Goal: Transaction & Acquisition: Book appointment/travel/reservation

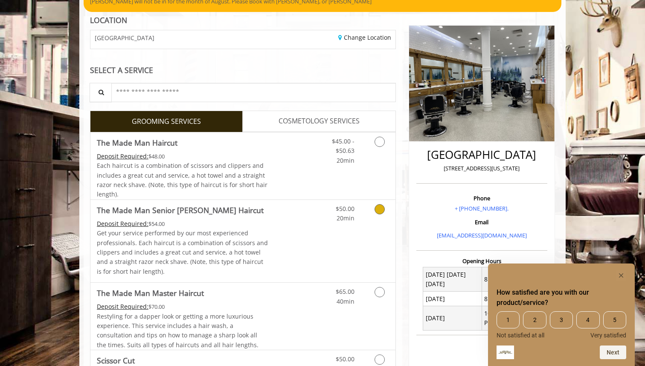
click at [375, 210] on icon "Grooming services" at bounding box center [380, 209] width 10 height 10
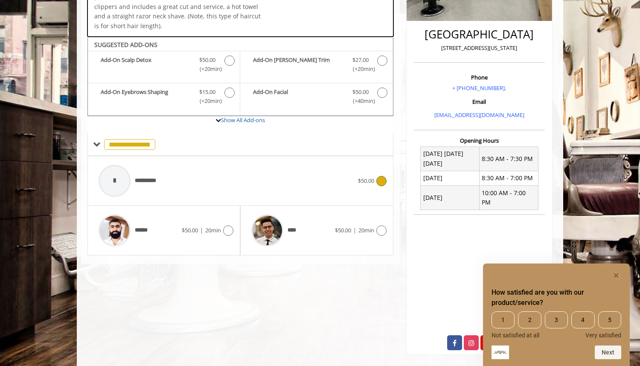
scroll to position [203, 0]
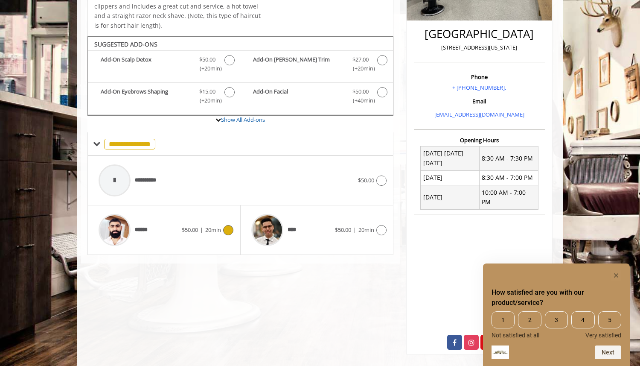
click at [229, 226] on icon at bounding box center [228, 230] width 10 height 10
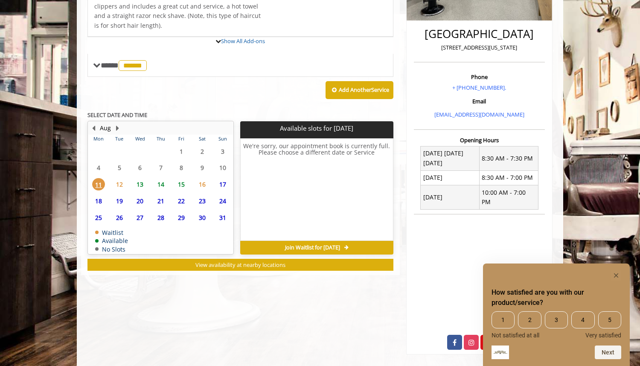
scroll to position [211, 0]
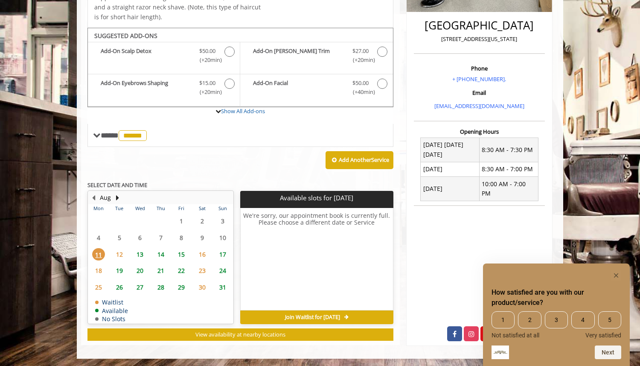
click at [137, 255] on span "13" at bounding box center [140, 254] width 13 height 12
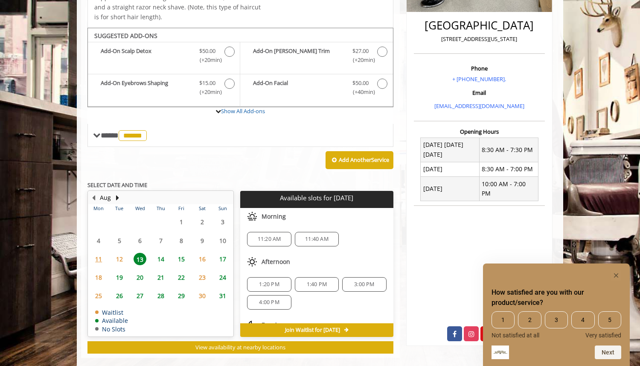
scroll to position [224, 0]
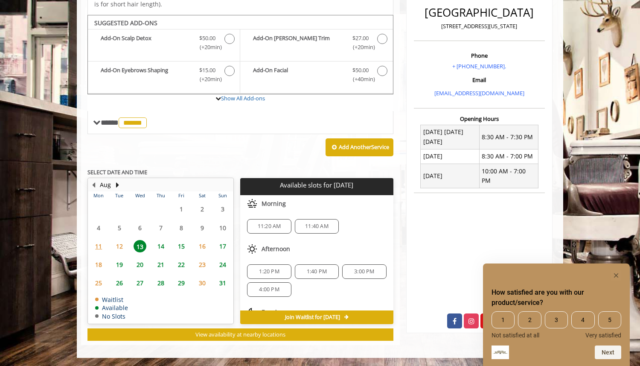
click at [155, 251] on span "14" at bounding box center [160, 246] width 13 height 12
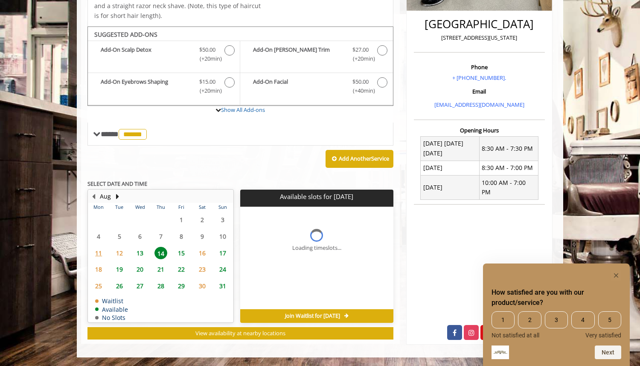
scroll to position [211, 0]
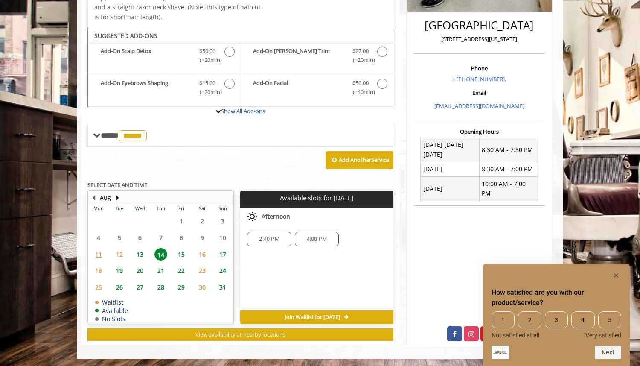
click at [185, 255] on span "15" at bounding box center [181, 254] width 13 height 12
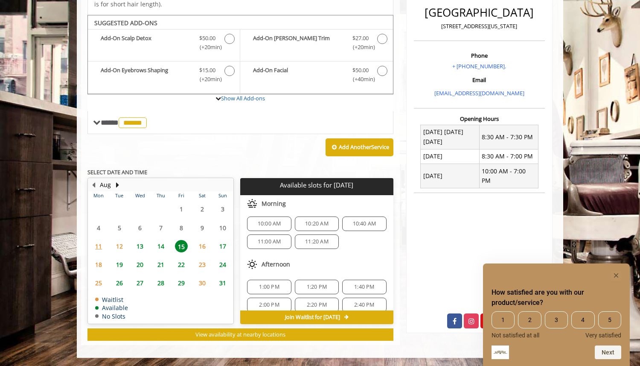
scroll to position [0, 0]
click at [276, 227] on span "10:00 AM" at bounding box center [269, 226] width 23 height 7
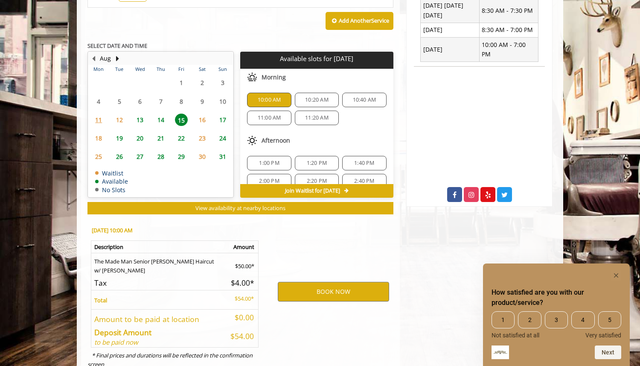
scroll to position [378, 0]
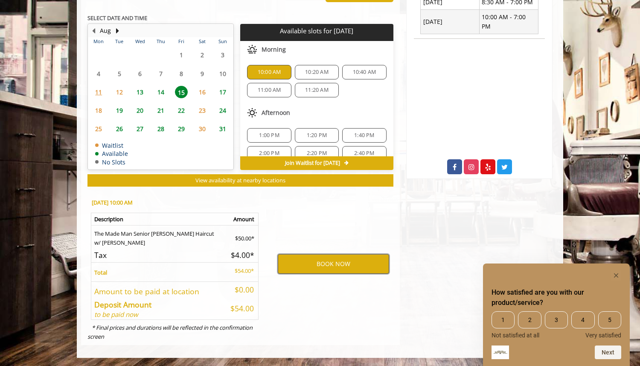
click at [279, 265] on button "BOOK NOW" at bounding box center [333, 264] width 111 height 20
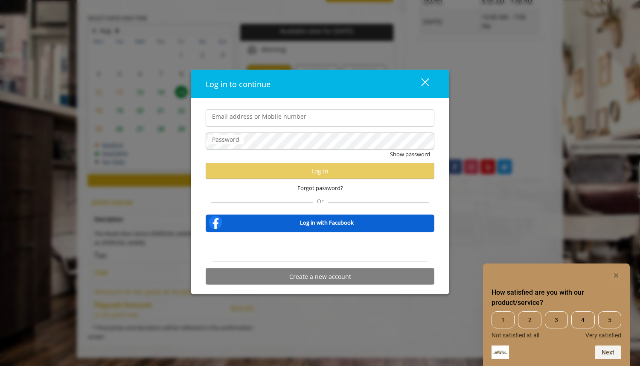
click at [0, 365] on com-1password-button at bounding box center [0, 366] width 0 height 0
click at [326, 120] on input "Email address or Mobile number" at bounding box center [320, 117] width 229 height 17
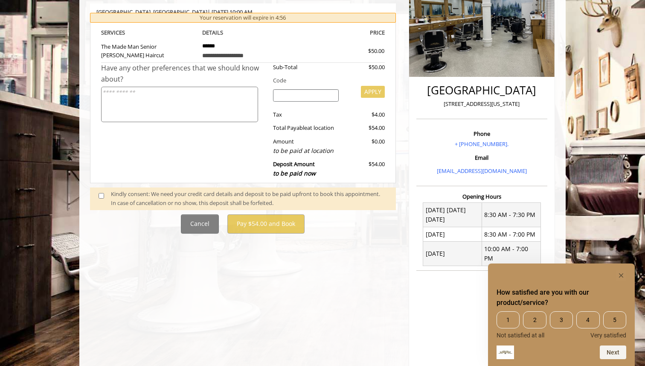
scroll to position [142, 0]
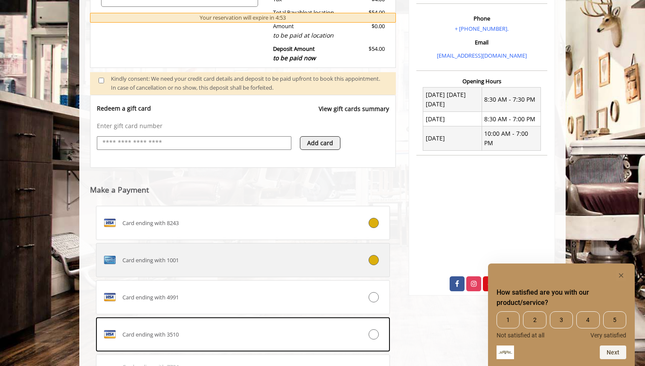
click at [279, 262] on div "Card ending with 1001" at bounding box center [218, 260] width 244 height 14
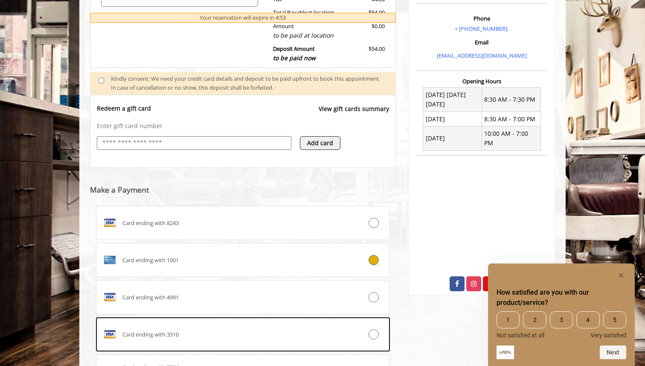
scroll to position [393, 0]
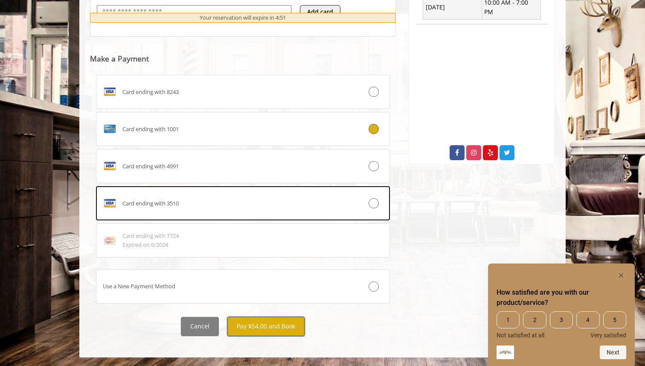
click at [271, 329] on button "Pay $54.00 and Book" at bounding box center [265, 326] width 77 height 19
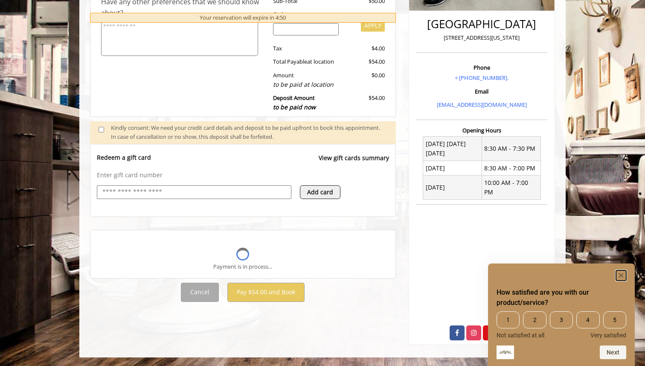
click at [623, 277] on icon "Hide survey" at bounding box center [621, 275] width 4 height 4
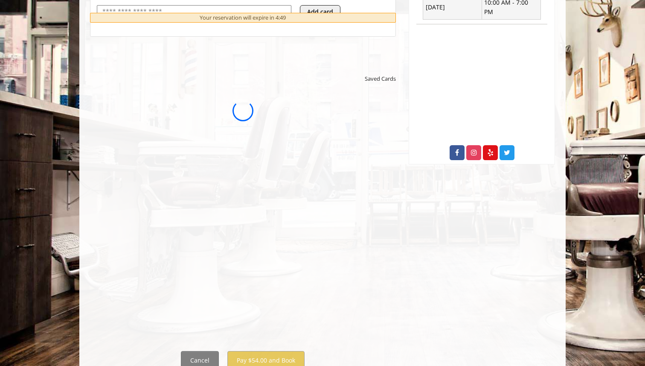
scroll to position [0, 0]
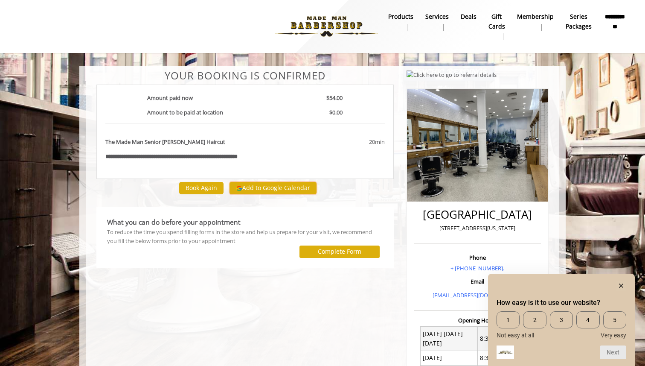
click at [294, 187] on button "Add to Google Calendar" at bounding box center [273, 188] width 87 height 13
